Goal: Find specific page/section: Find specific page/section

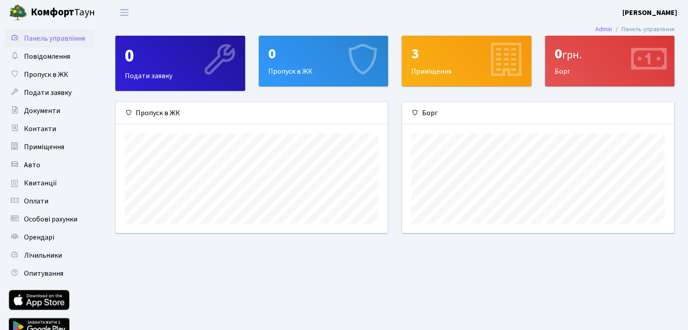
scroll to position [130, 271]
click at [43, 184] on span "Квитанції" at bounding box center [40, 183] width 33 height 10
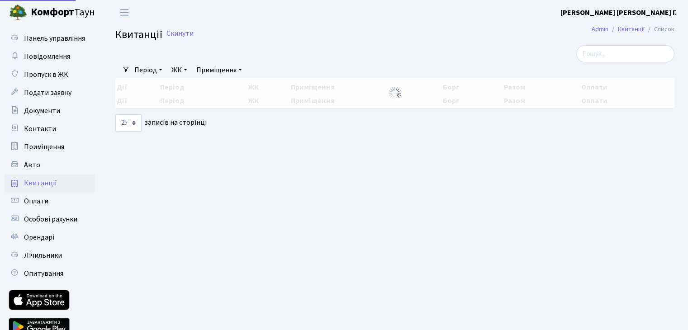
select select "25"
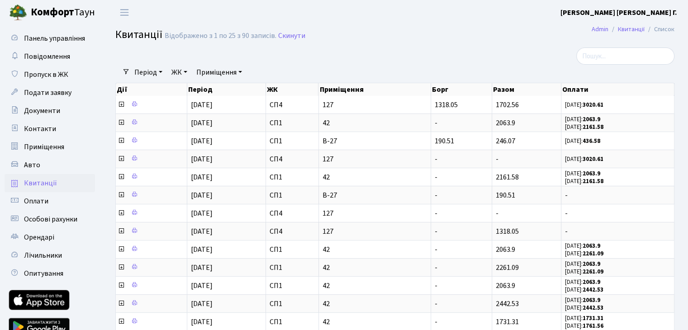
click at [43, 14] on b "Комфорт" at bounding box center [52, 12] width 43 height 14
